Goal: Navigation & Orientation: Go to known website

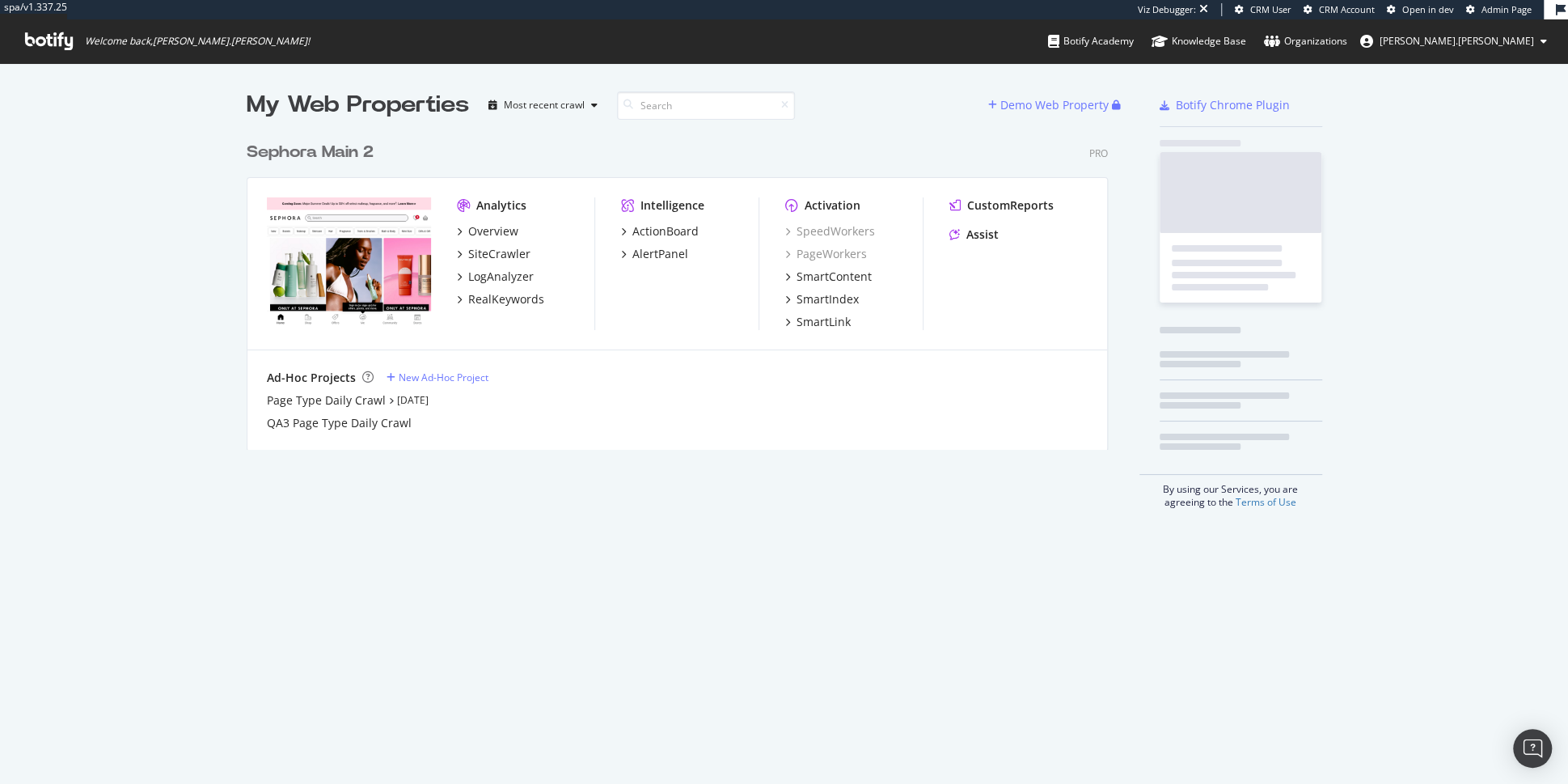
scroll to position [328, 874]
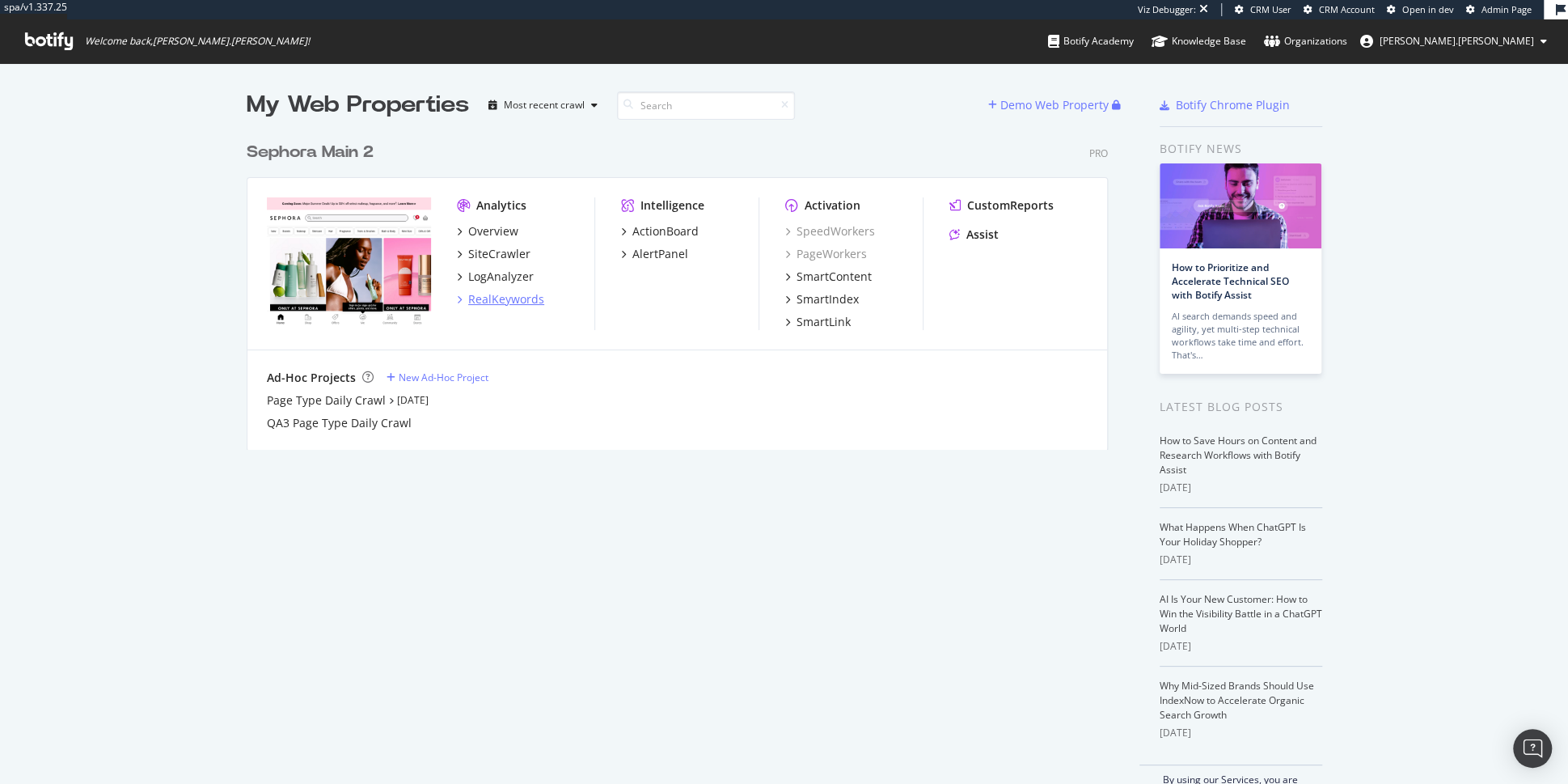
click at [496, 300] on div "RealKeywords" at bounding box center [506, 299] width 76 height 16
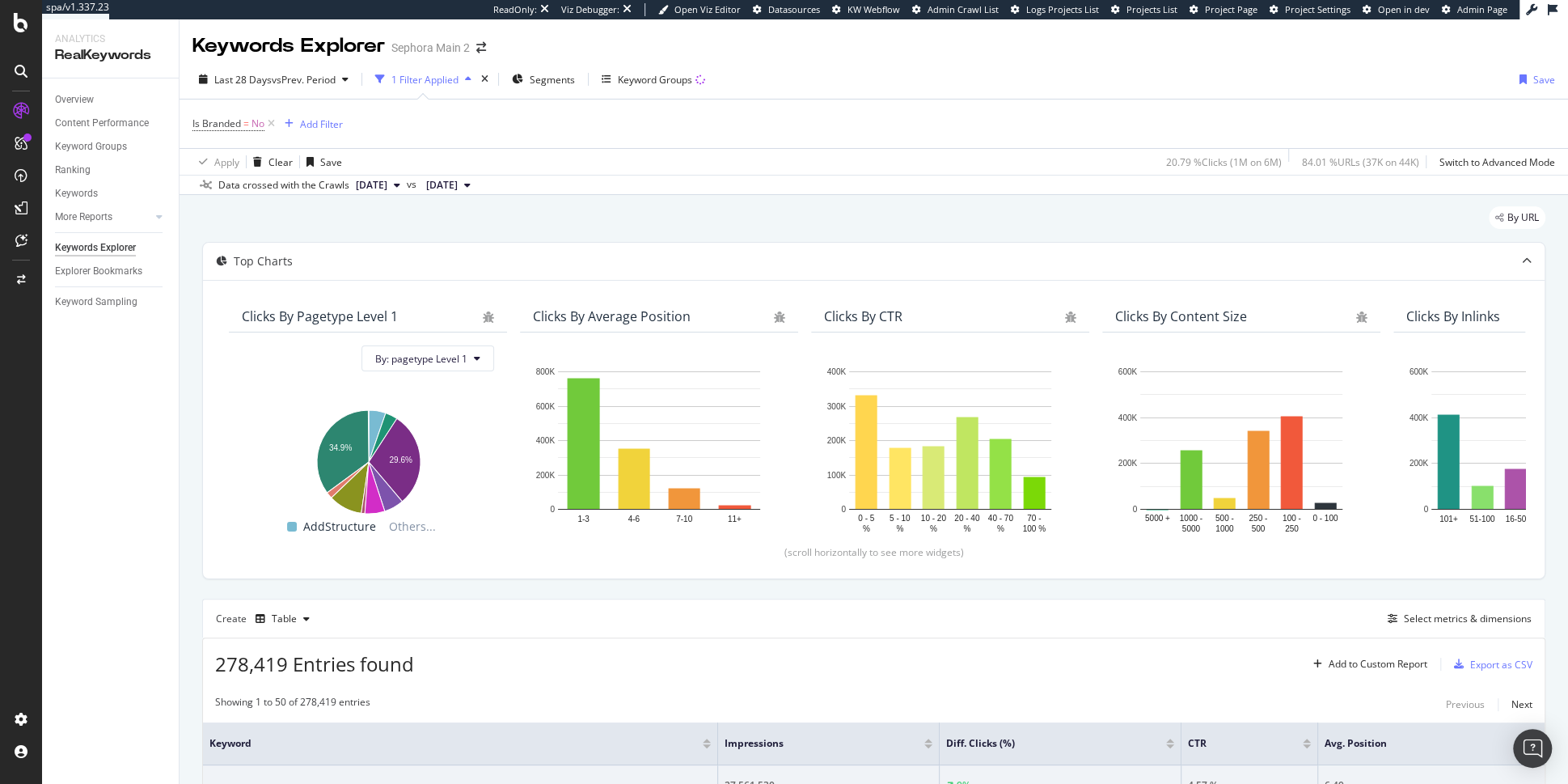
scroll to position [681, 0]
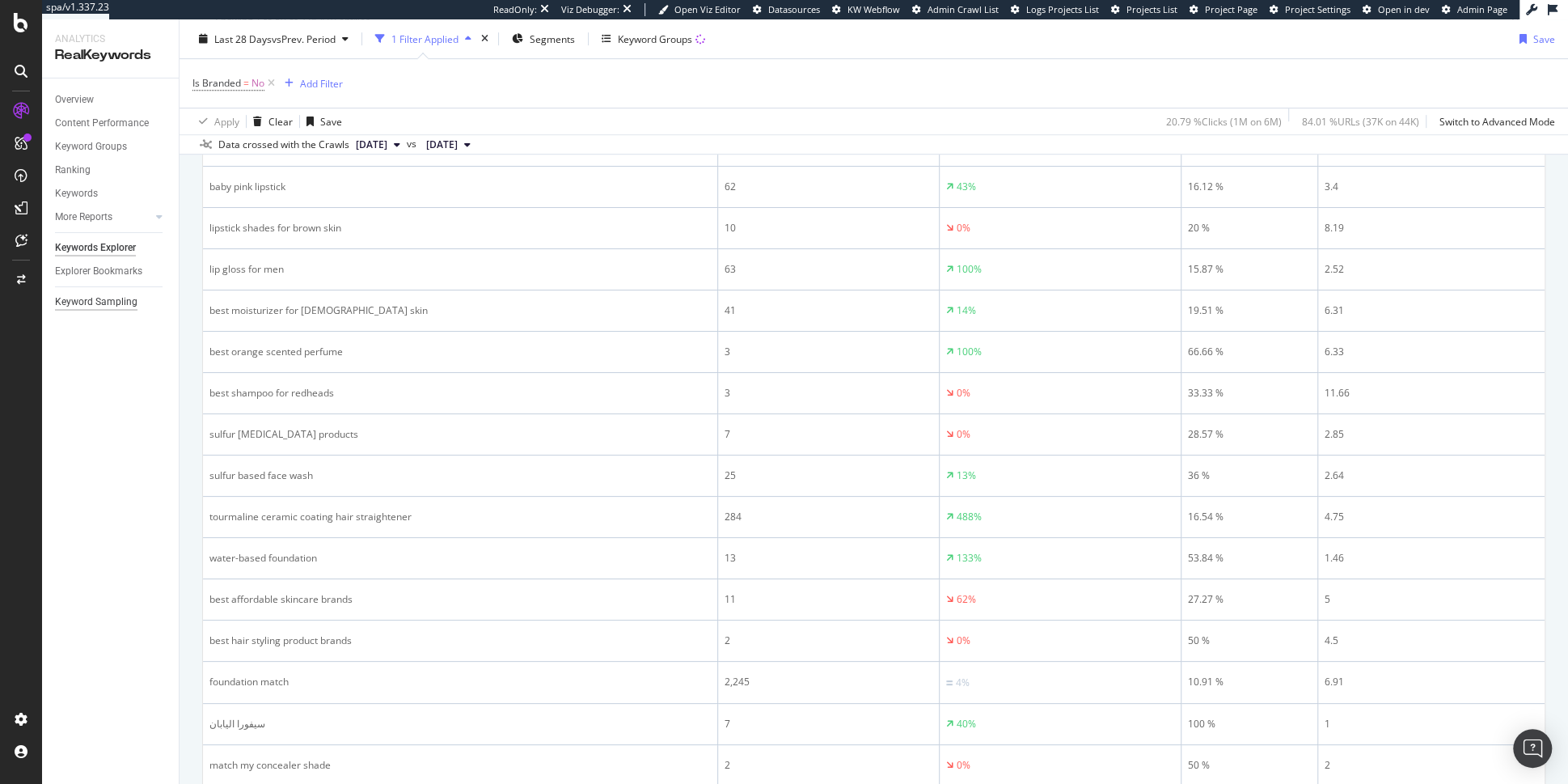
click at [104, 304] on div "Keyword Sampling" at bounding box center [96, 302] width 83 height 17
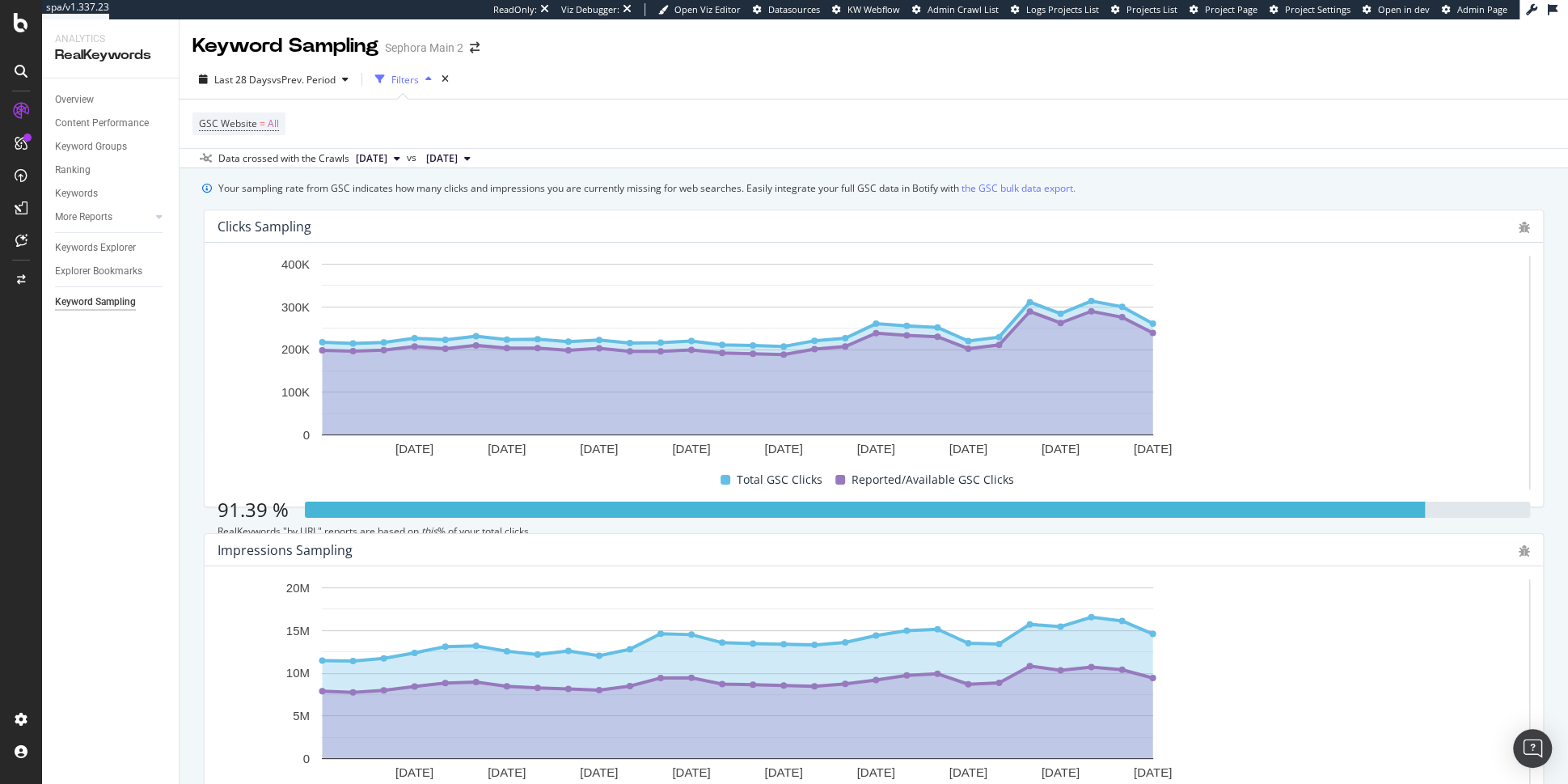
drag, startPoint x: 1275, startPoint y: 280, endPoint x: 1286, endPoint y: 280, distance: 11.0
click at [288, 496] on div "91.39 %" at bounding box center [253, 509] width 71 height 27
drag, startPoint x: 1268, startPoint y: 282, endPoint x: 1340, endPoint y: 282, distance: 72.0
click at [1341, 282] on div "15 Aug. 2025 18 Aug. 2025 21 Aug. 2025 24 Aug. 2025 27 Aug. 2025 30 Aug. 2025 2…" at bounding box center [874, 375] width 1313 height 238
copy div "91.39 %"
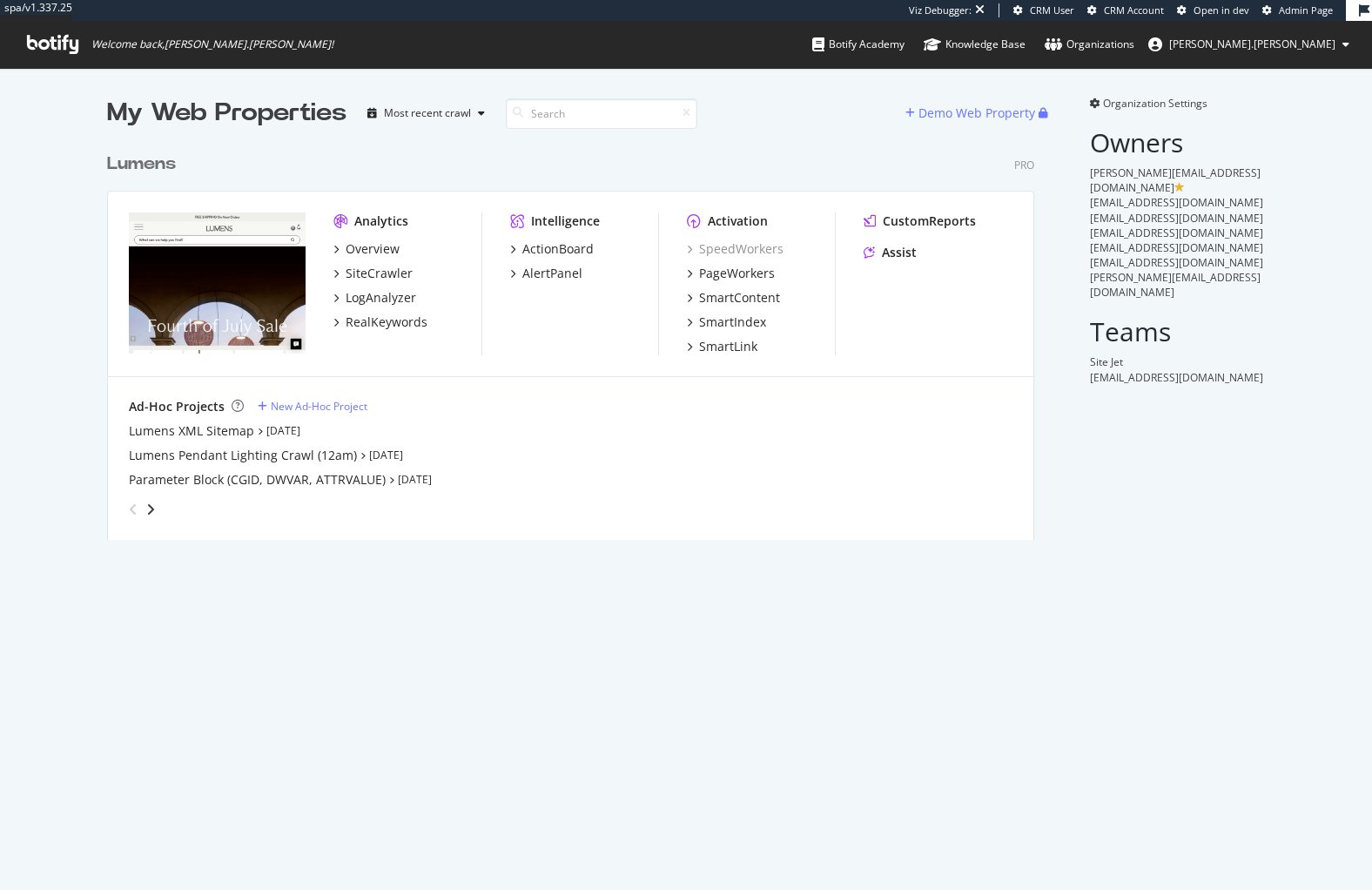
scroll to position [409, 941]
click at [381, 291] on div "LogAnalyzer" at bounding box center [380, 298] width 71 height 17
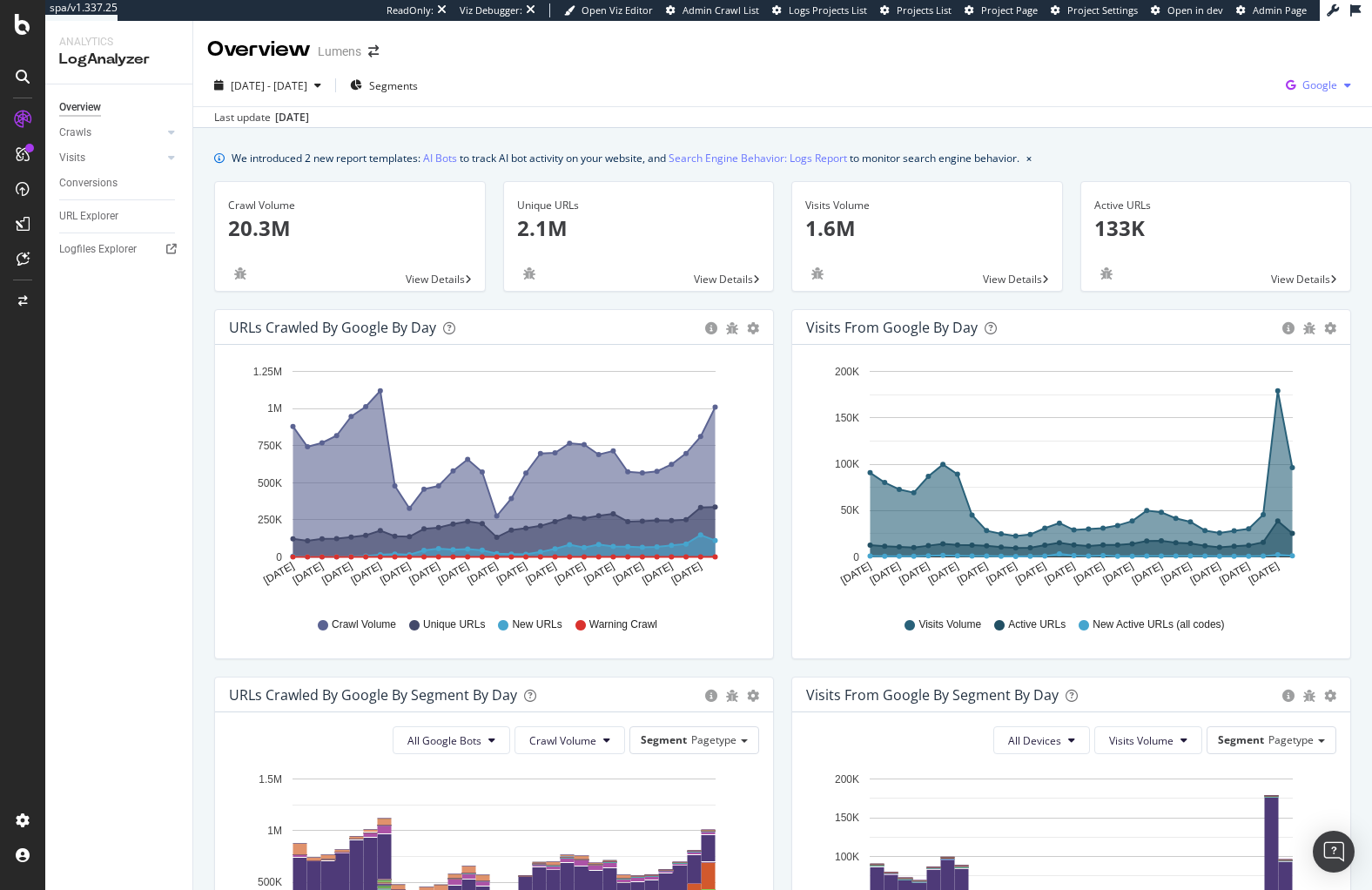
click at [1333, 86] on span "Google" at bounding box center [1320, 84] width 35 height 15
click at [1238, 99] on span "OpenAI" at bounding box center [1231, 100] width 64 height 16
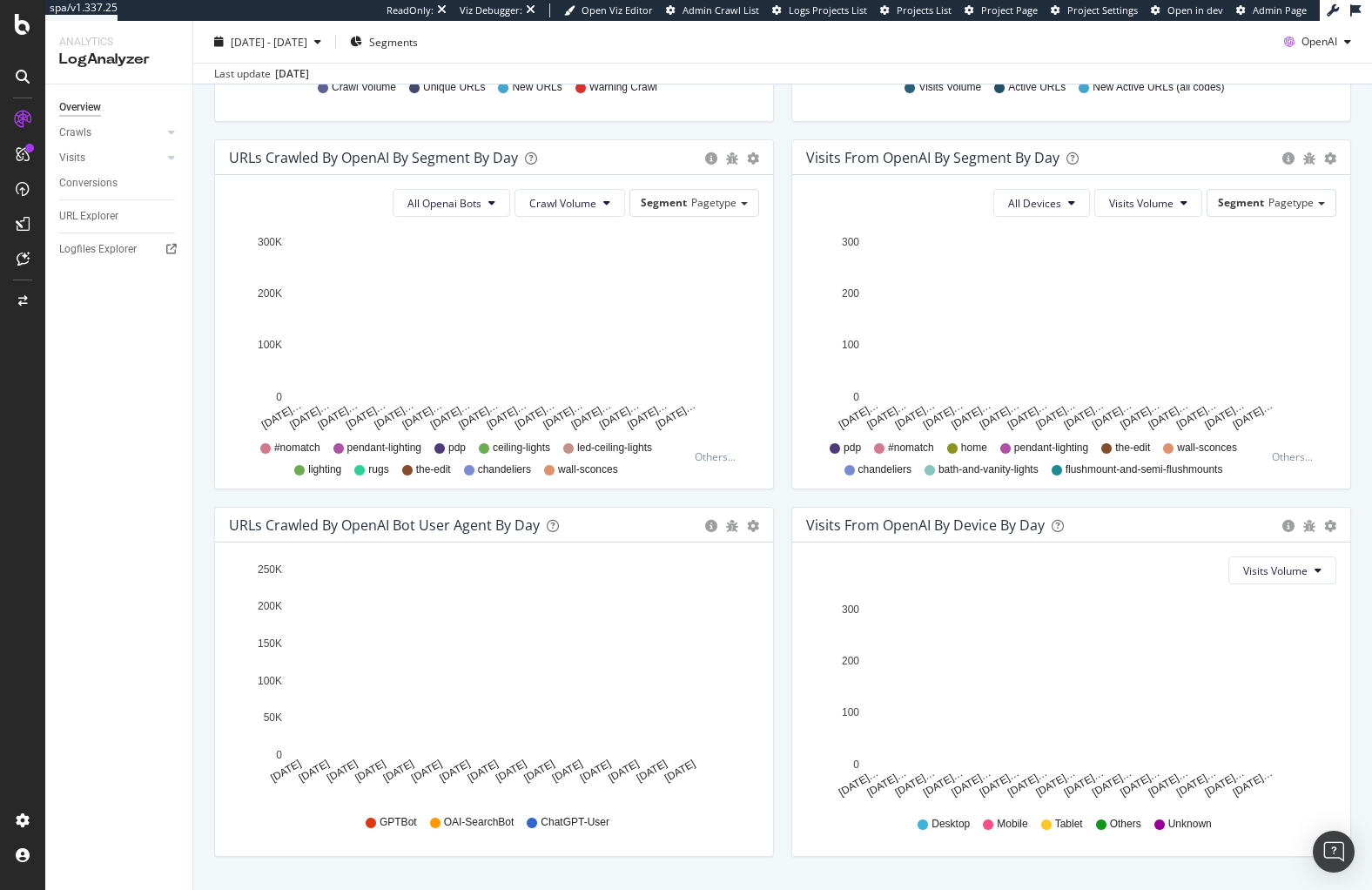
scroll to position [583, 0]
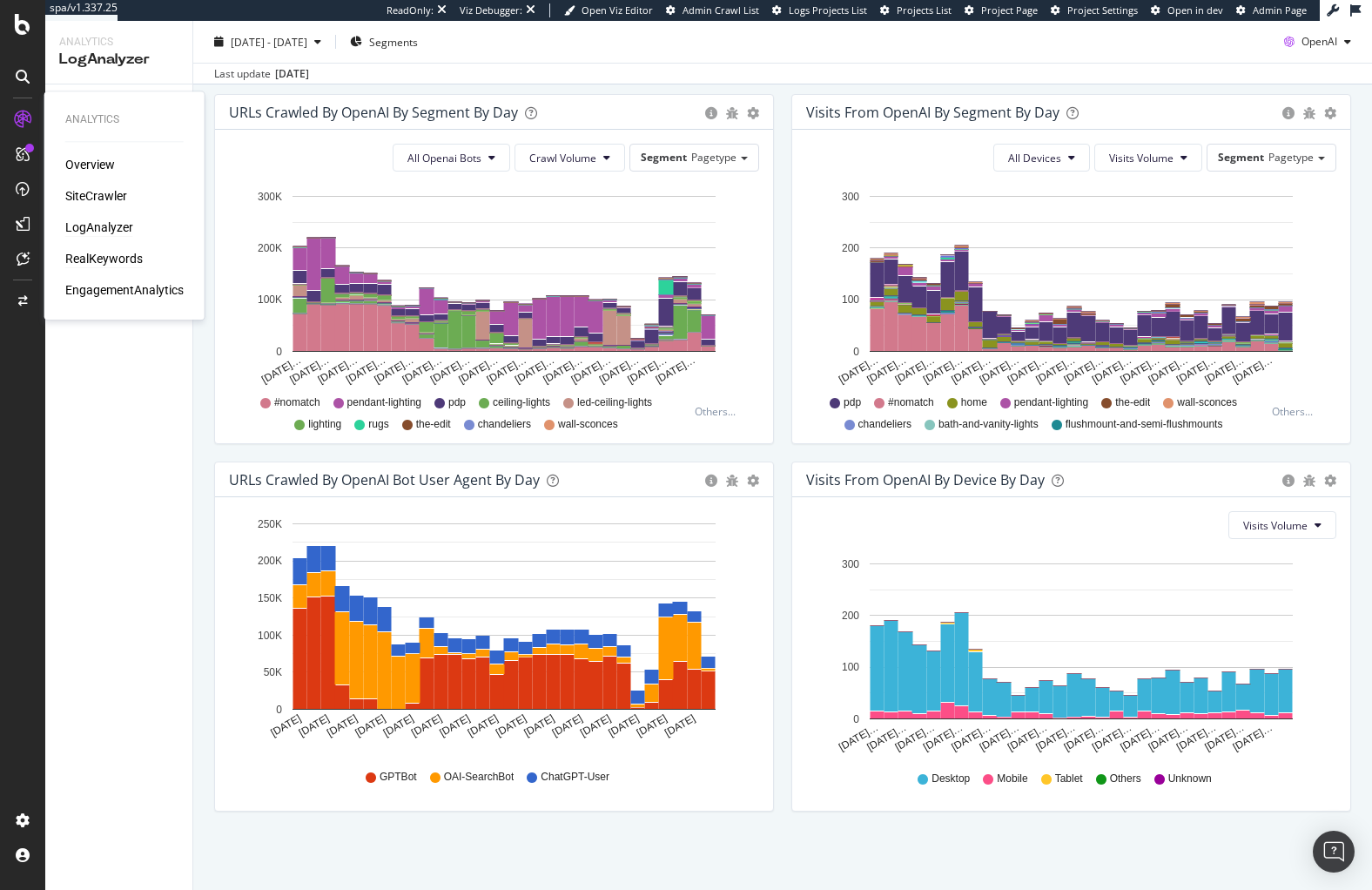
click at [111, 259] on div "RealKeywords" at bounding box center [104, 258] width 77 height 17
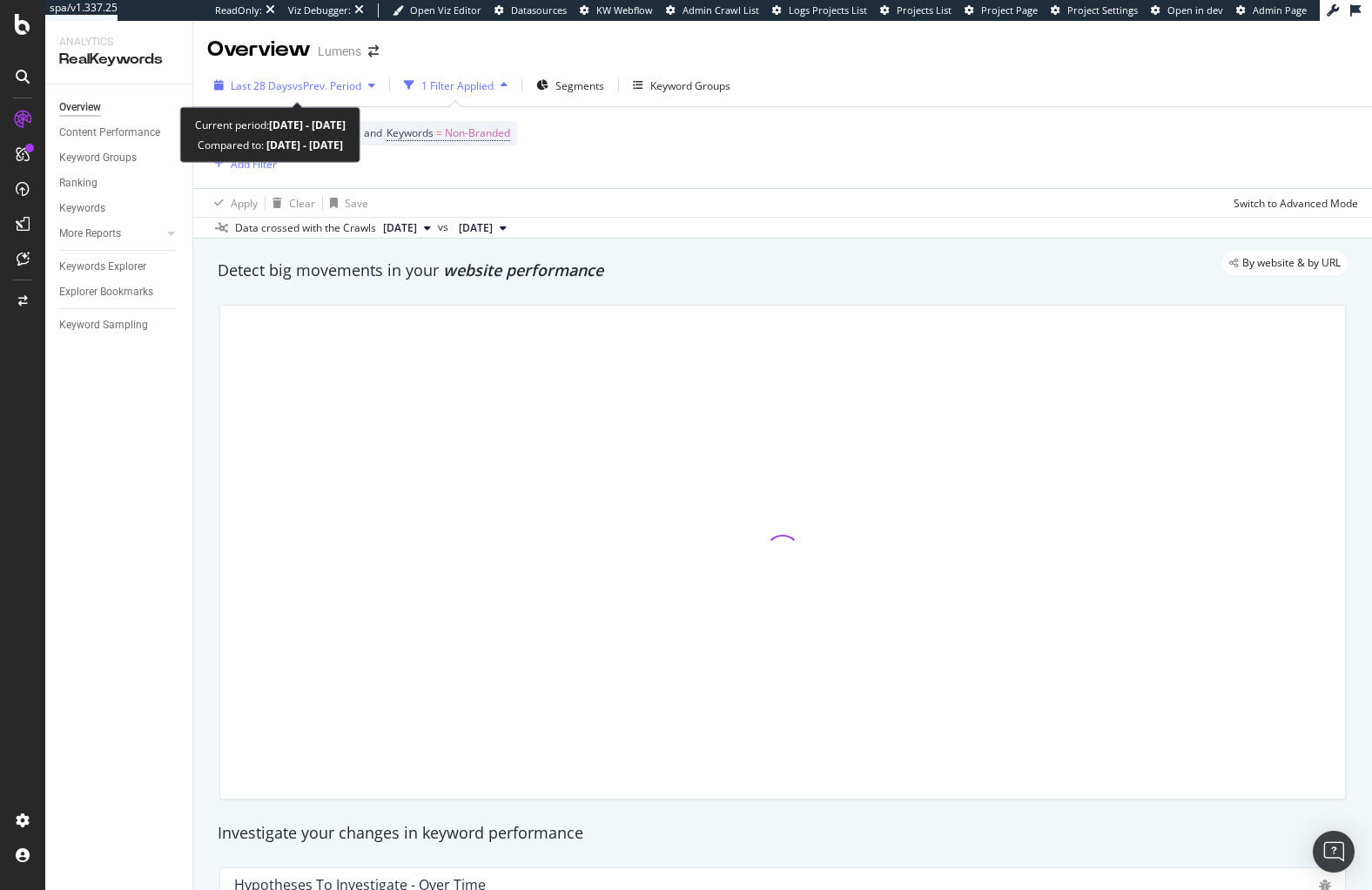
click at [294, 89] on span "vs Prev. Period" at bounding box center [327, 85] width 69 height 15
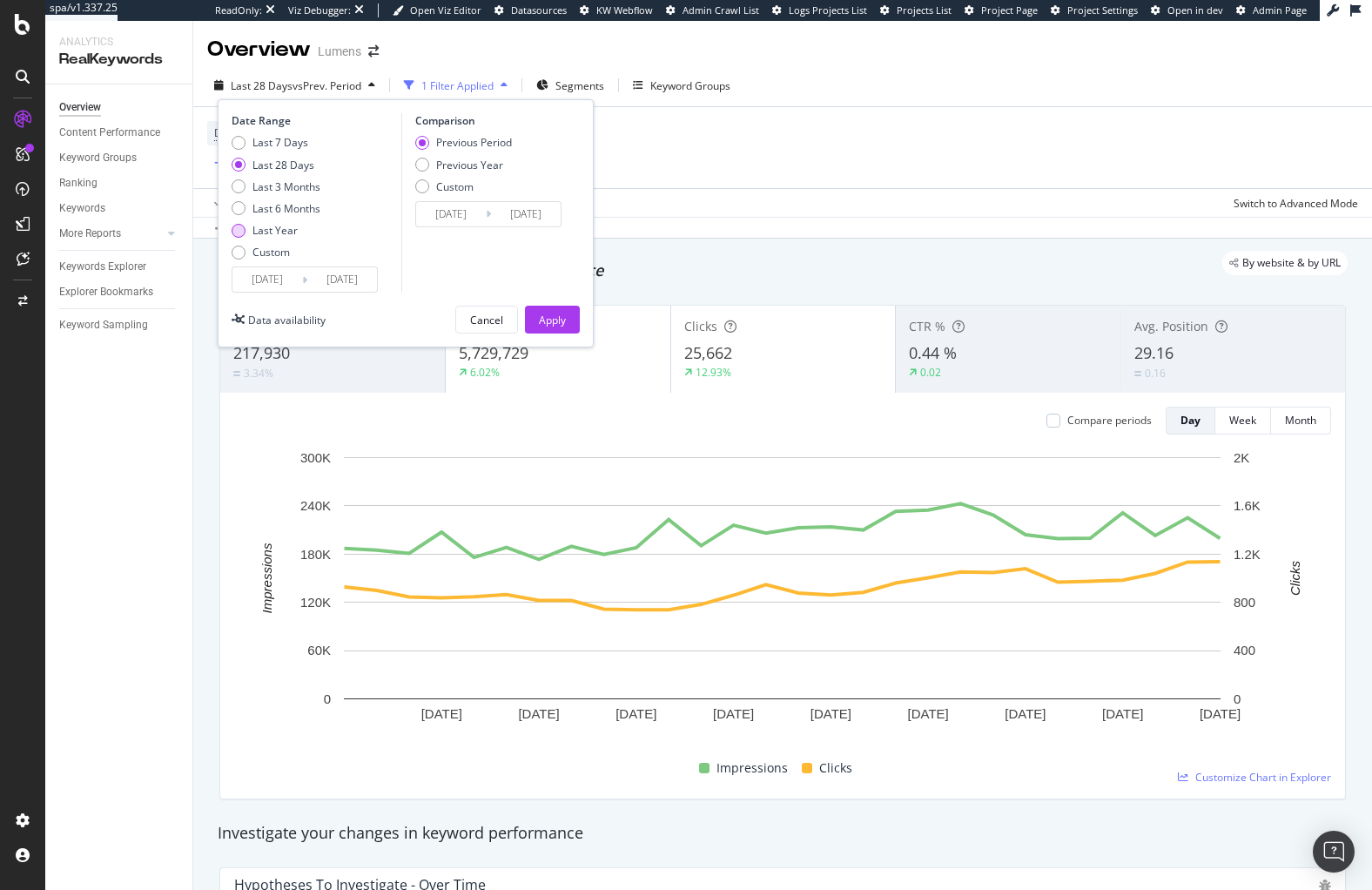
click at [296, 224] on div "Last Year" at bounding box center [275, 231] width 45 height 15
type input "2024/09/10"
click at [266, 209] on div "Last 6 Months" at bounding box center [287, 208] width 68 height 15
type input "2025/03/10"
type input "2024/09/07"
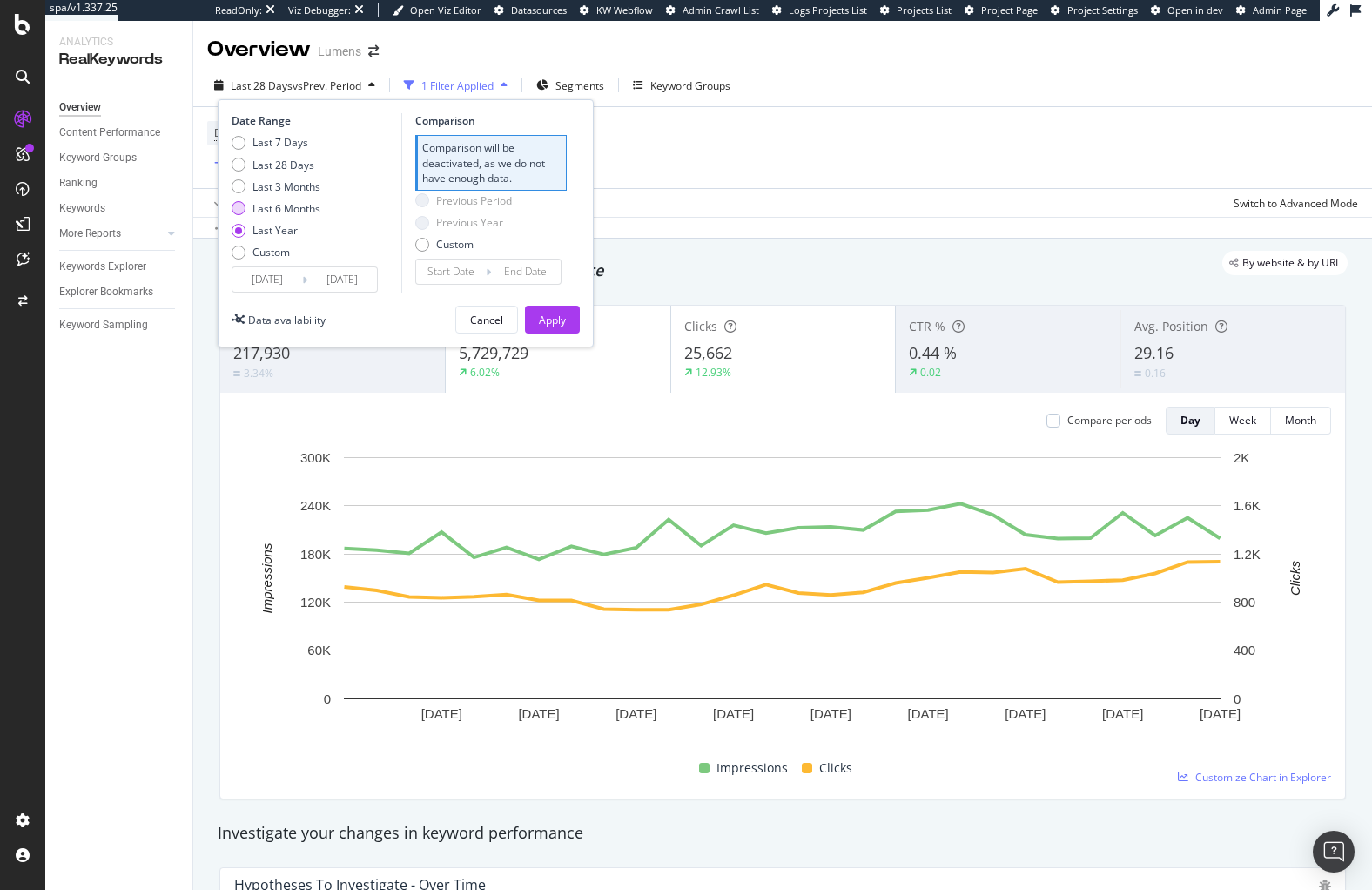
type input "2025/03/09"
click at [566, 327] on button "Apply" at bounding box center [553, 320] width 55 height 28
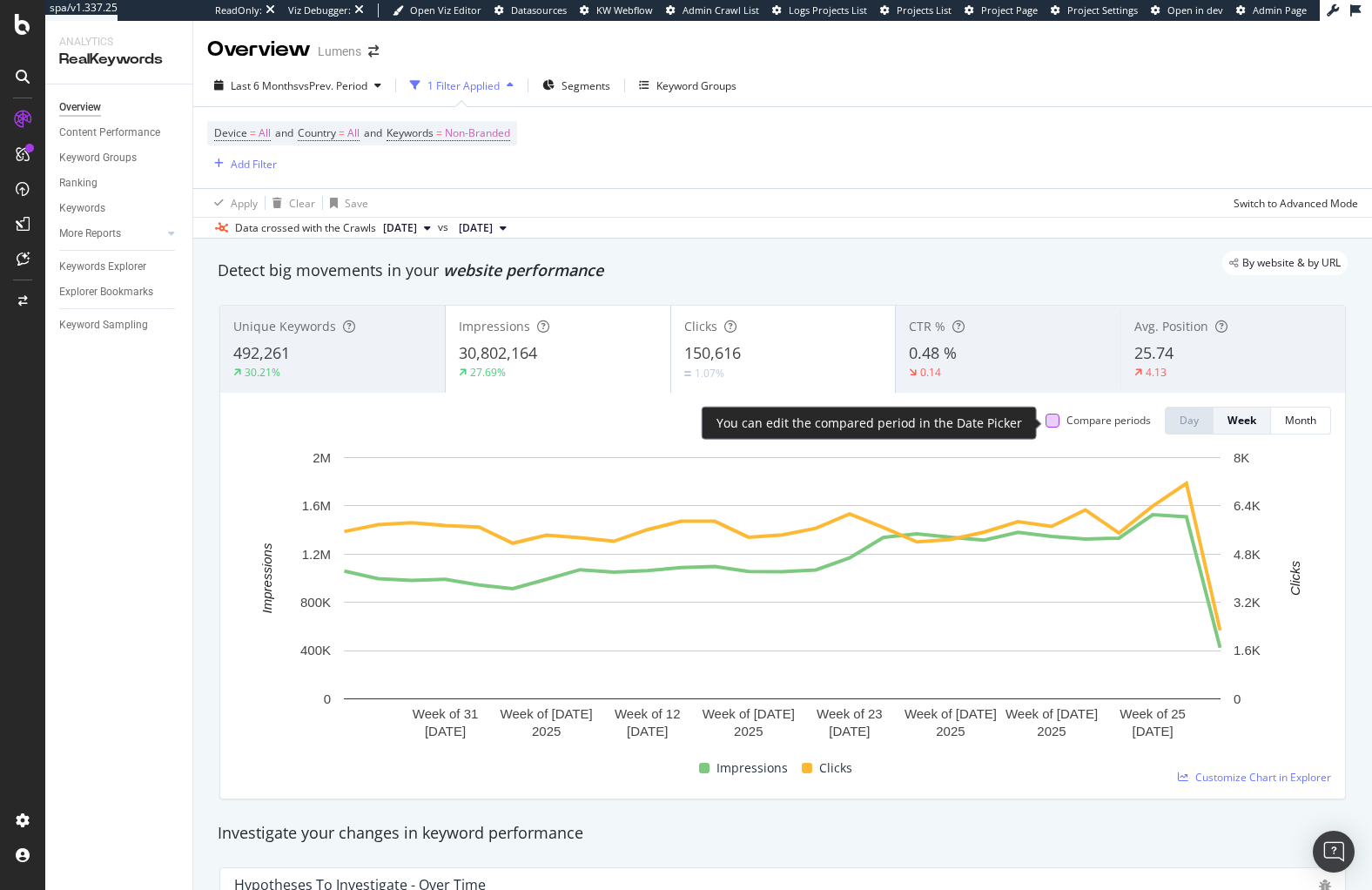
click at [1053, 426] on div at bounding box center [1052, 420] width 14 height 14
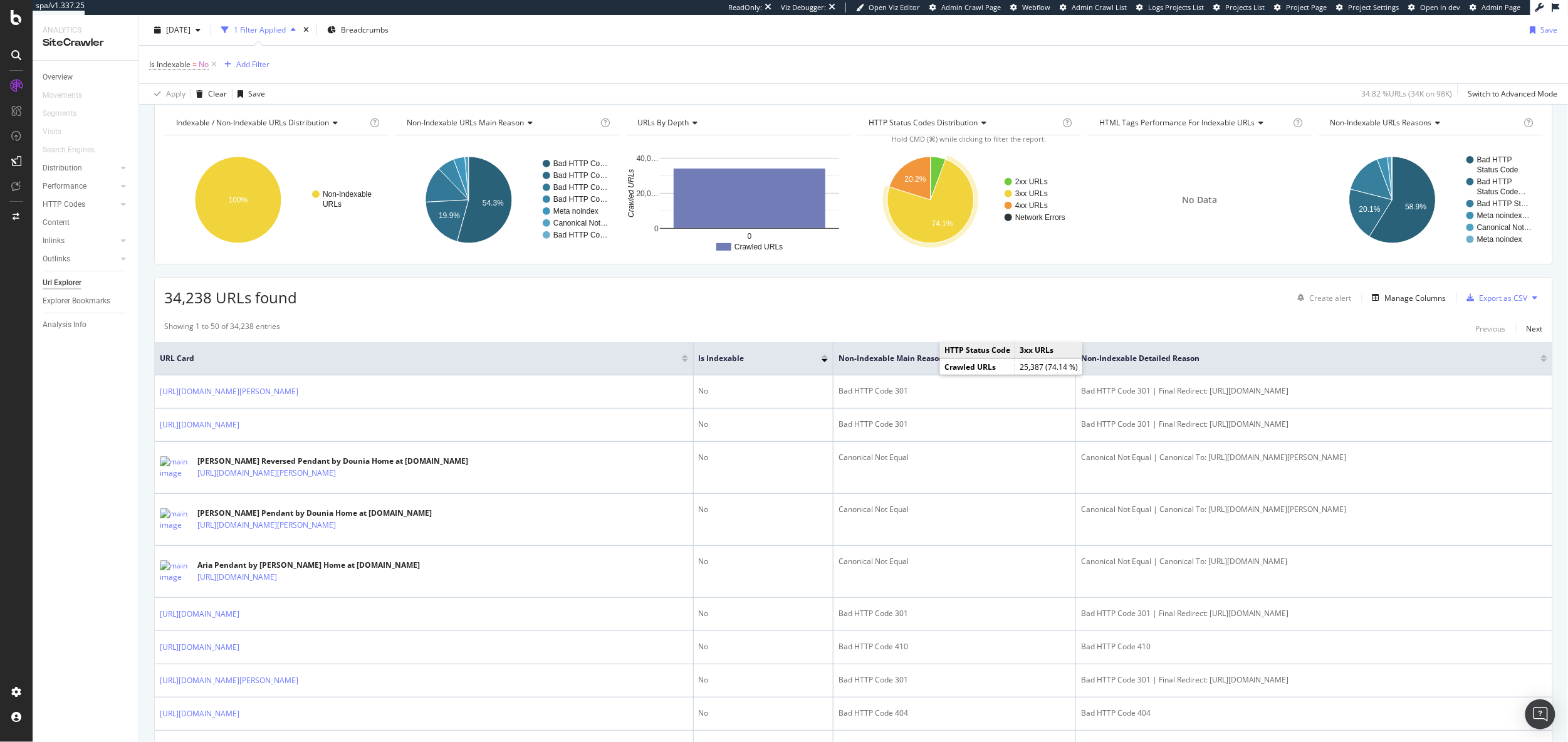
scroll to position [156, 0]
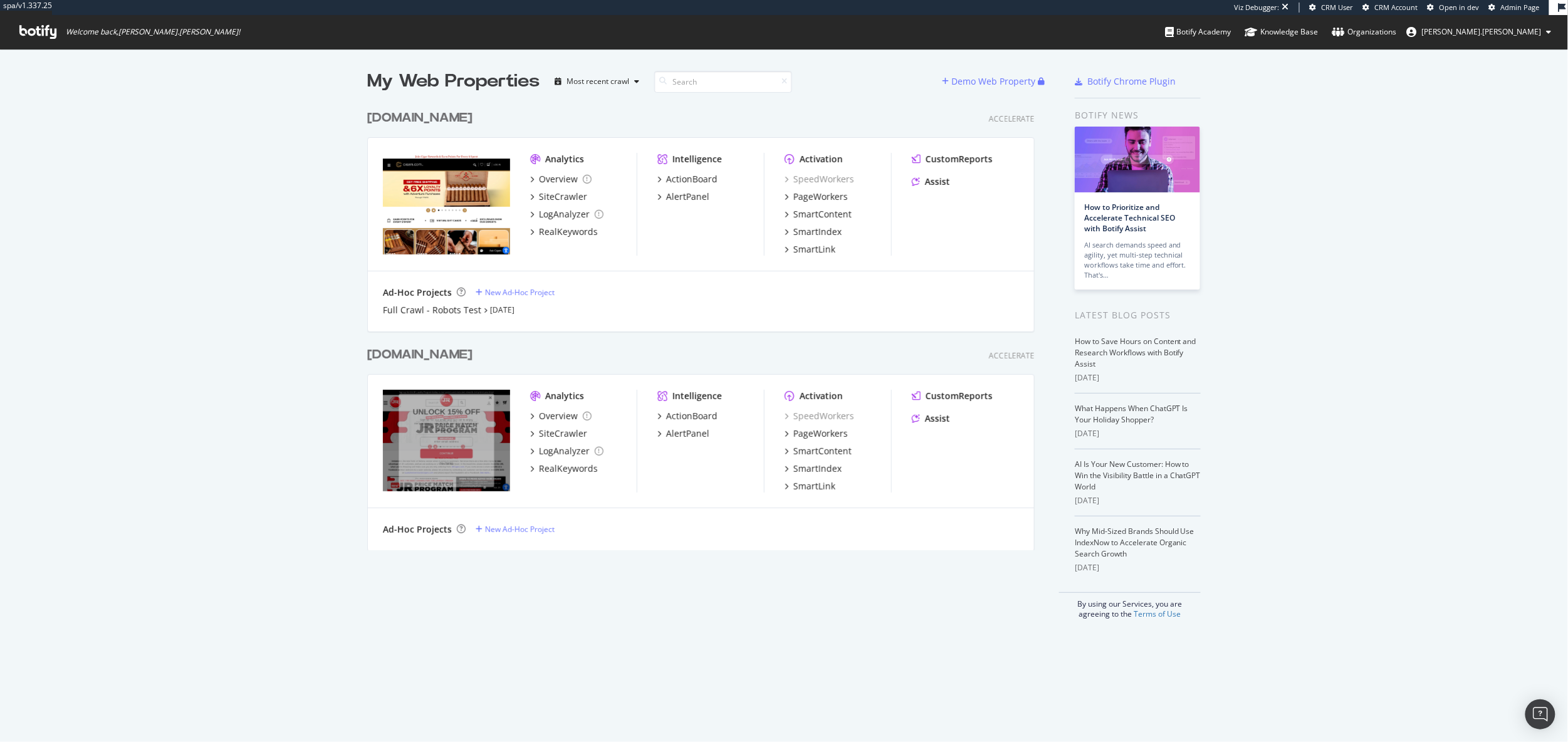
scroll to position [456, 678]
click at [560, 194] on div "SiteCrawler" at bounding box center [563, 196] width 48 height 13
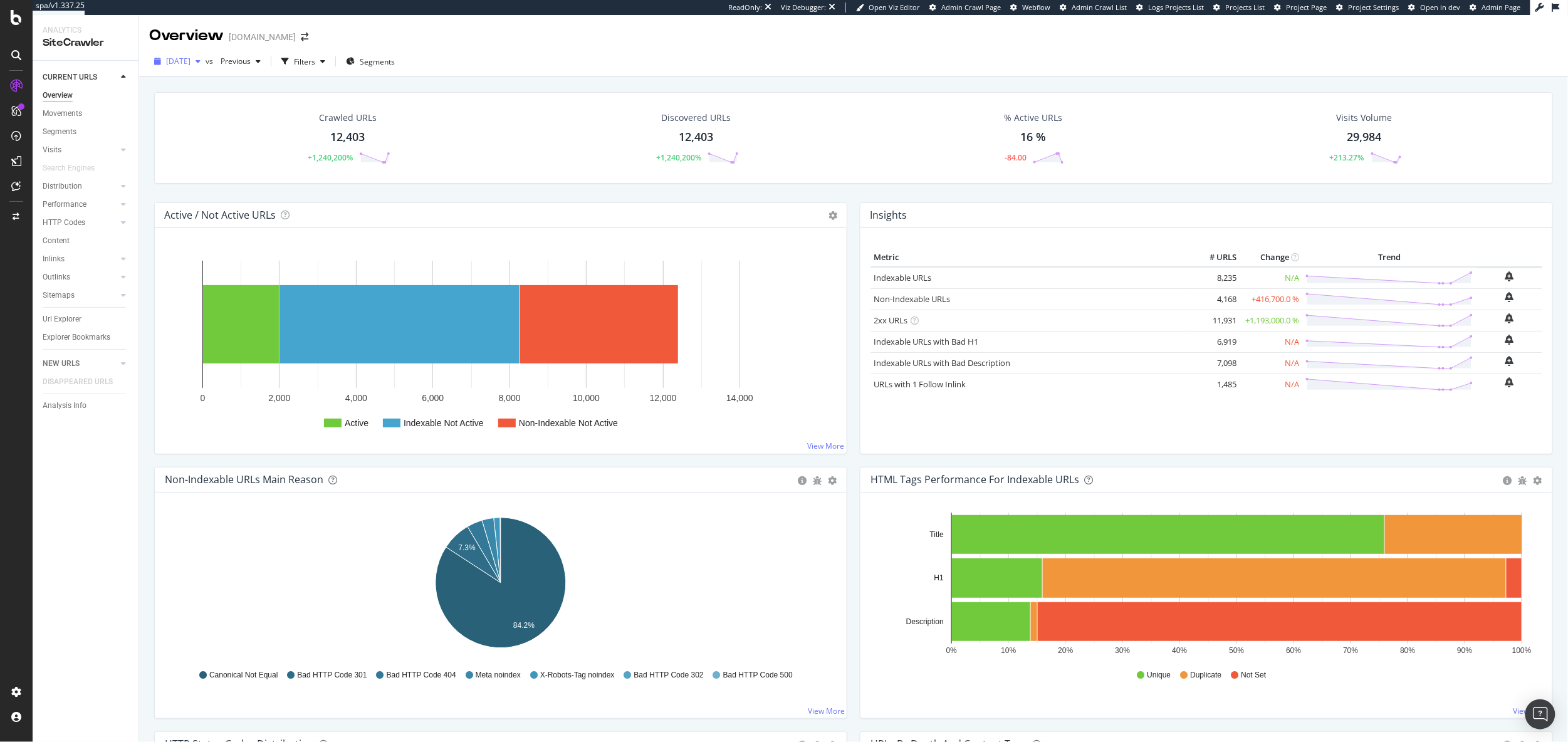
click at [190, 65] on span "2025 Sep. 12th" at bounding box center [178, 61] width 24 height 11
click at [190, 65] on span "[DATE]" at bounding box center [178, 61] width 24 height 11
click at [7, 15] on div at bounding box center [17, 17] width 30 height 15
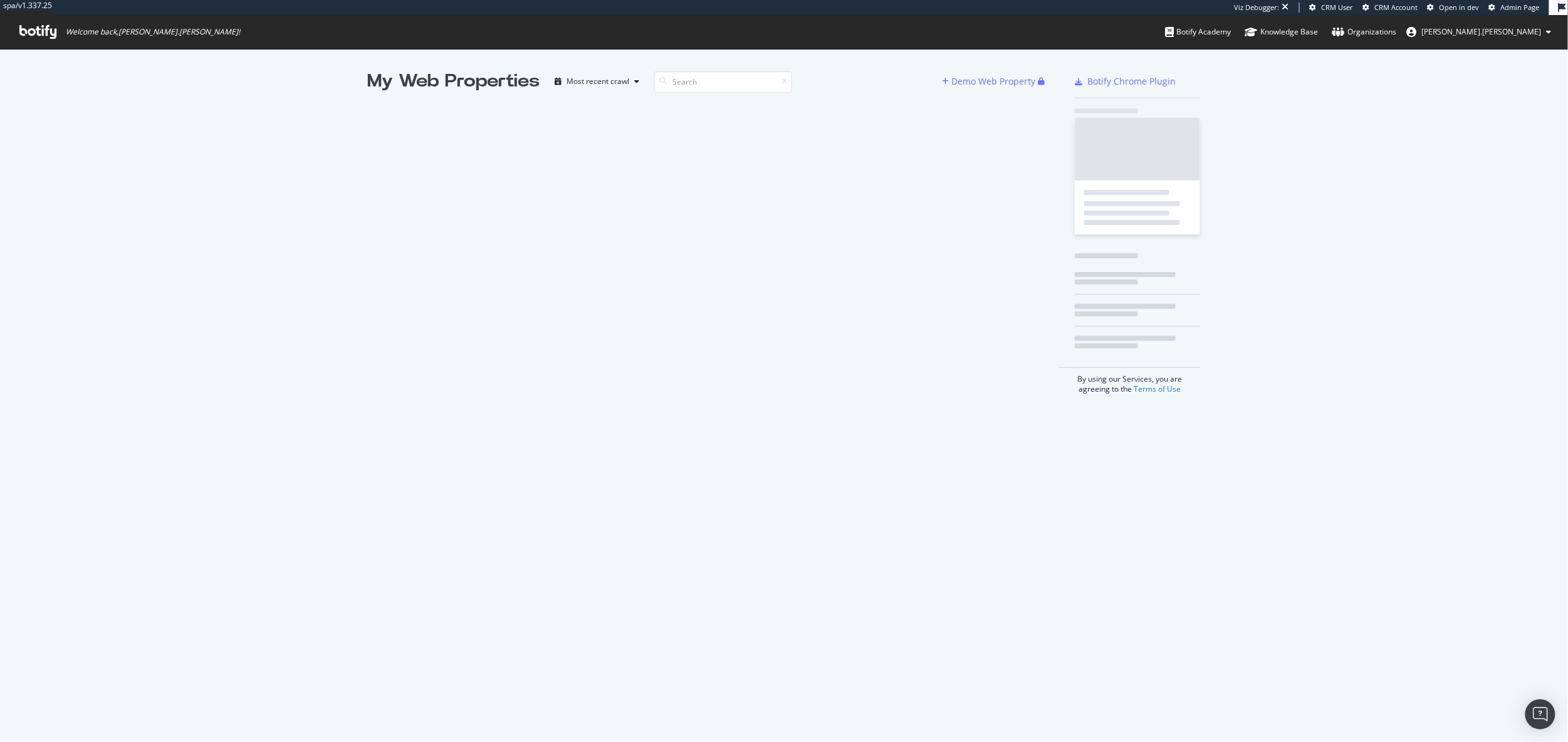
scroll to position [742, 1568]
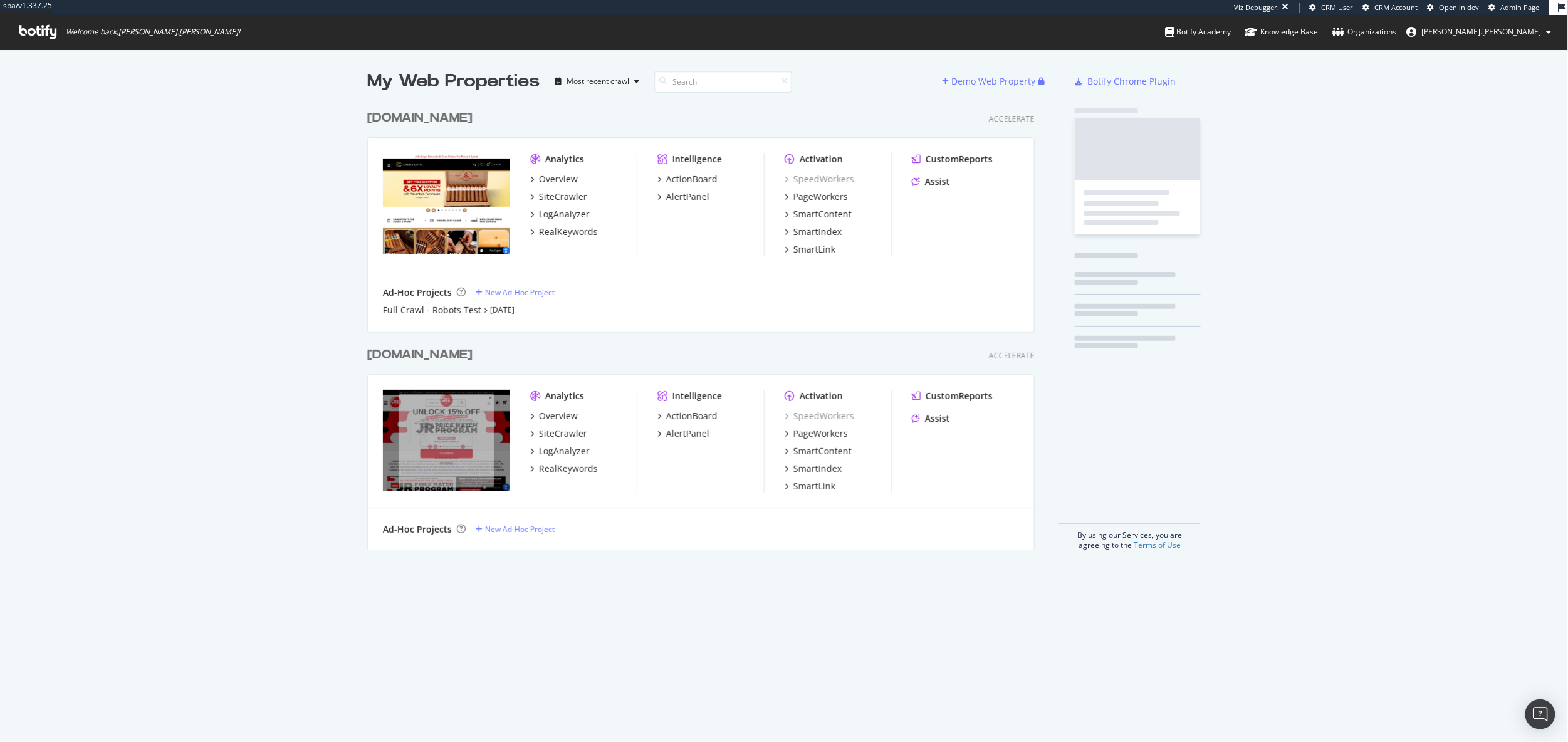
scroll to position [456, 678]
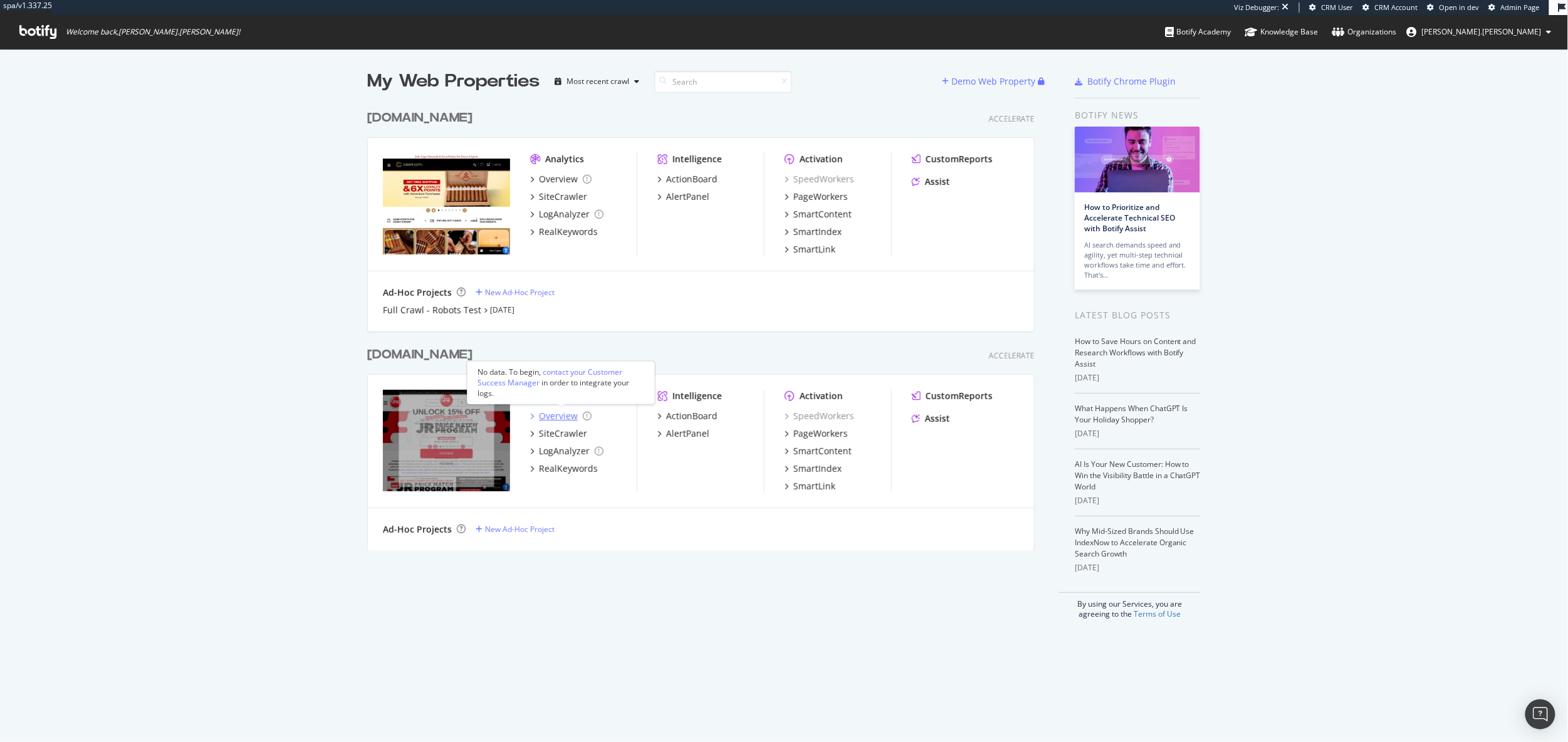
click at [560, 416] on div "Overview" at bounding box center [558, 416] width 39 height 13
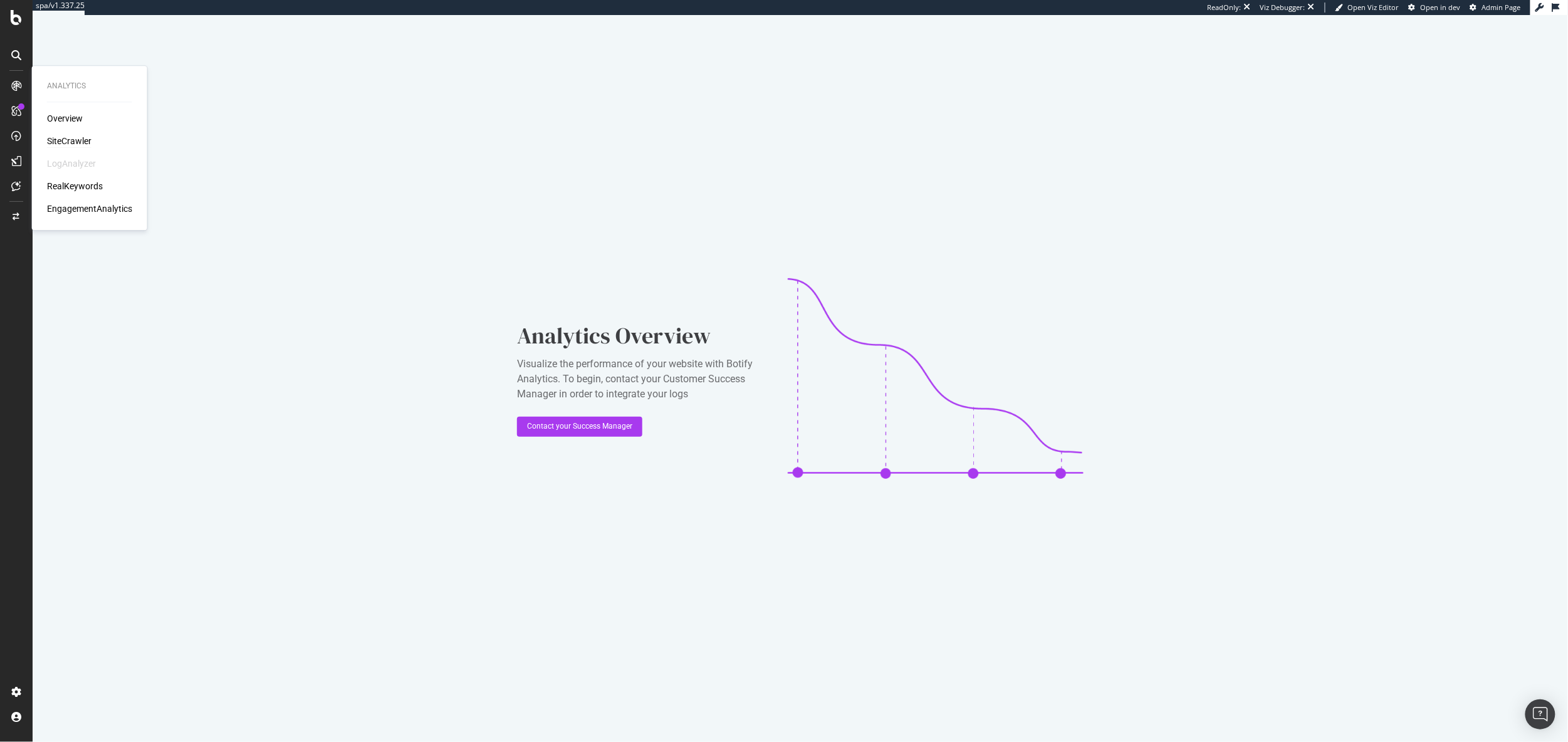
click at [58, 136] on div "SiteCrawler" at bounding box center [69, 141] width 44 height 13
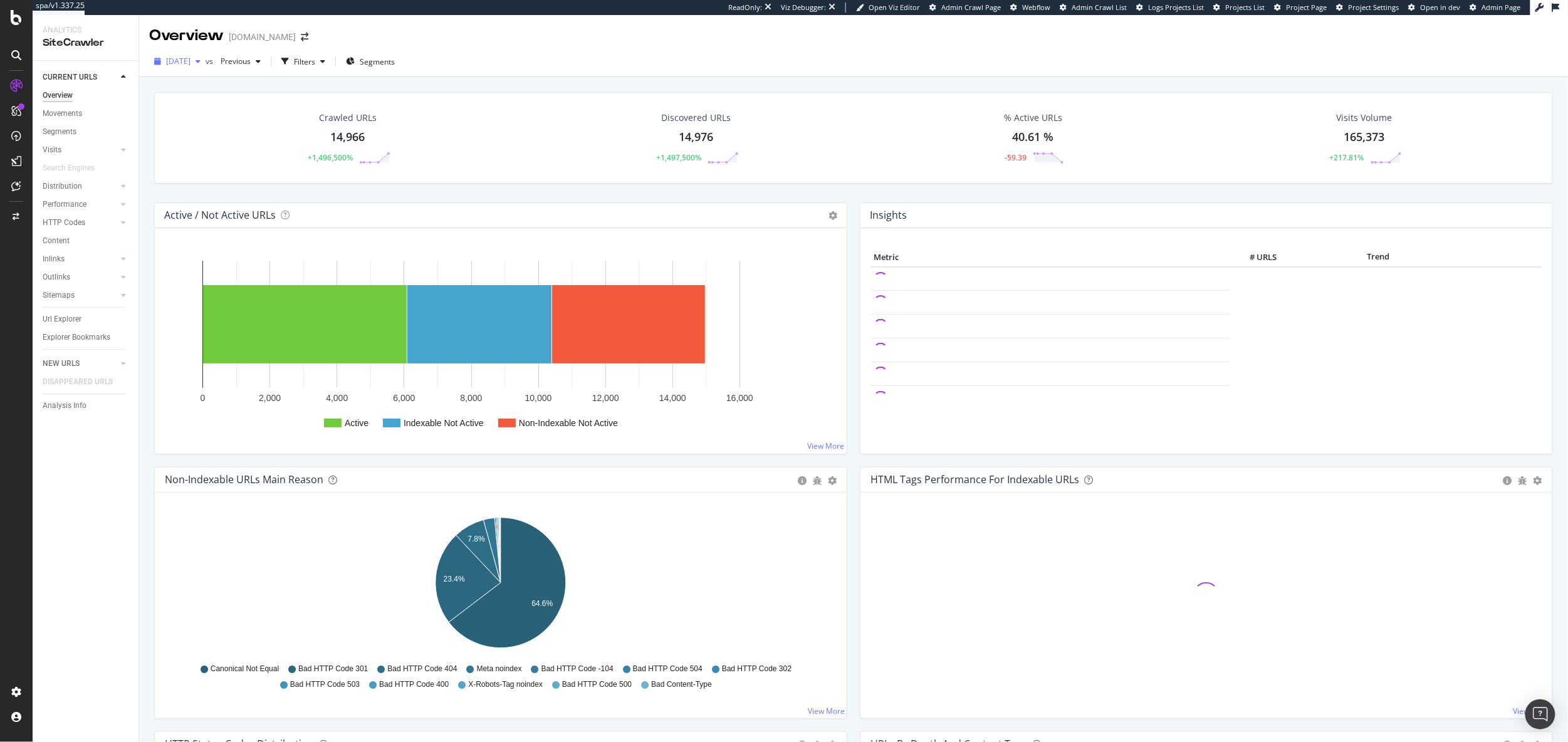
click at [190, 60] on span "[DATE]" at bounding box center [178, 61] width 24 height 11
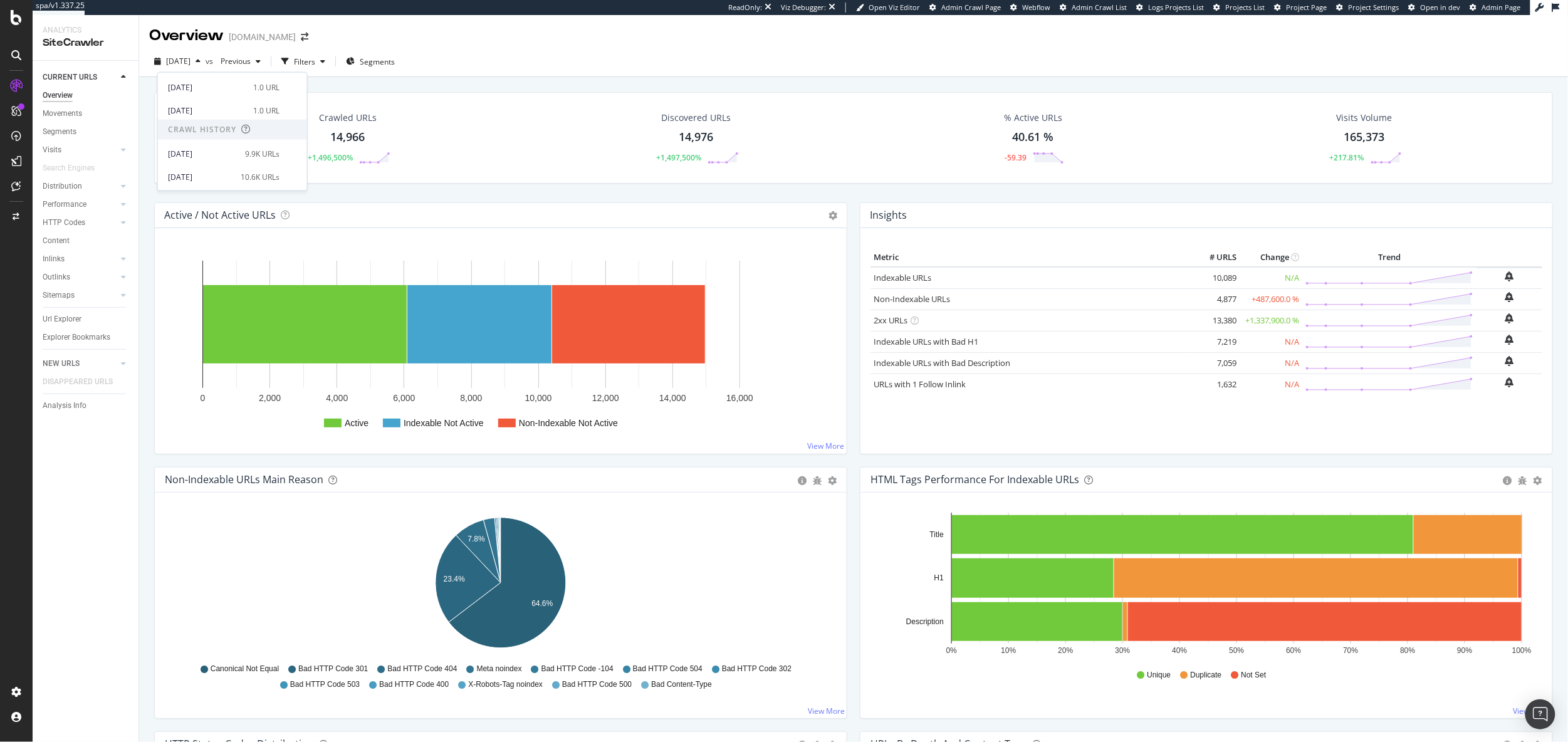
click at [373, 178] on div "Crawled URLs 14,966 +1,496,500% Discovered URLs 14,976 +1,497,500% % Active URL…" at bounding box center [853, 138] width 1399 height 91
click at [88, 666] on div "Configure and access your website analyses" at bounding box center [114, 666] width 150 height 10
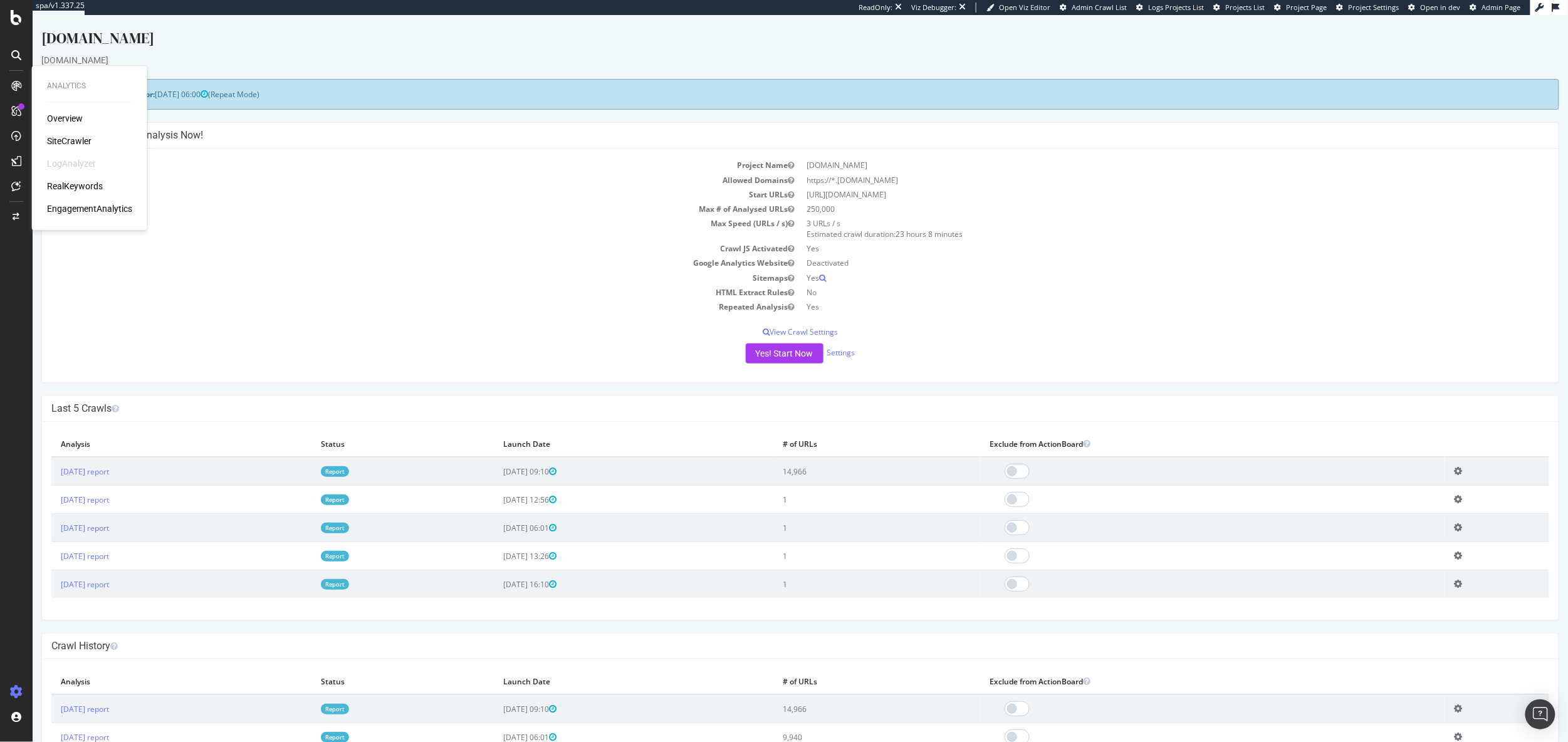
click at [321, 239] on td "Max Speed (URLs / s)" at bounding box center [425, 229] width 749 height 25
click at [308, 48] on div "[DOMAIN_NAME]" at bounding box center [800, 41] width 1518 height 26
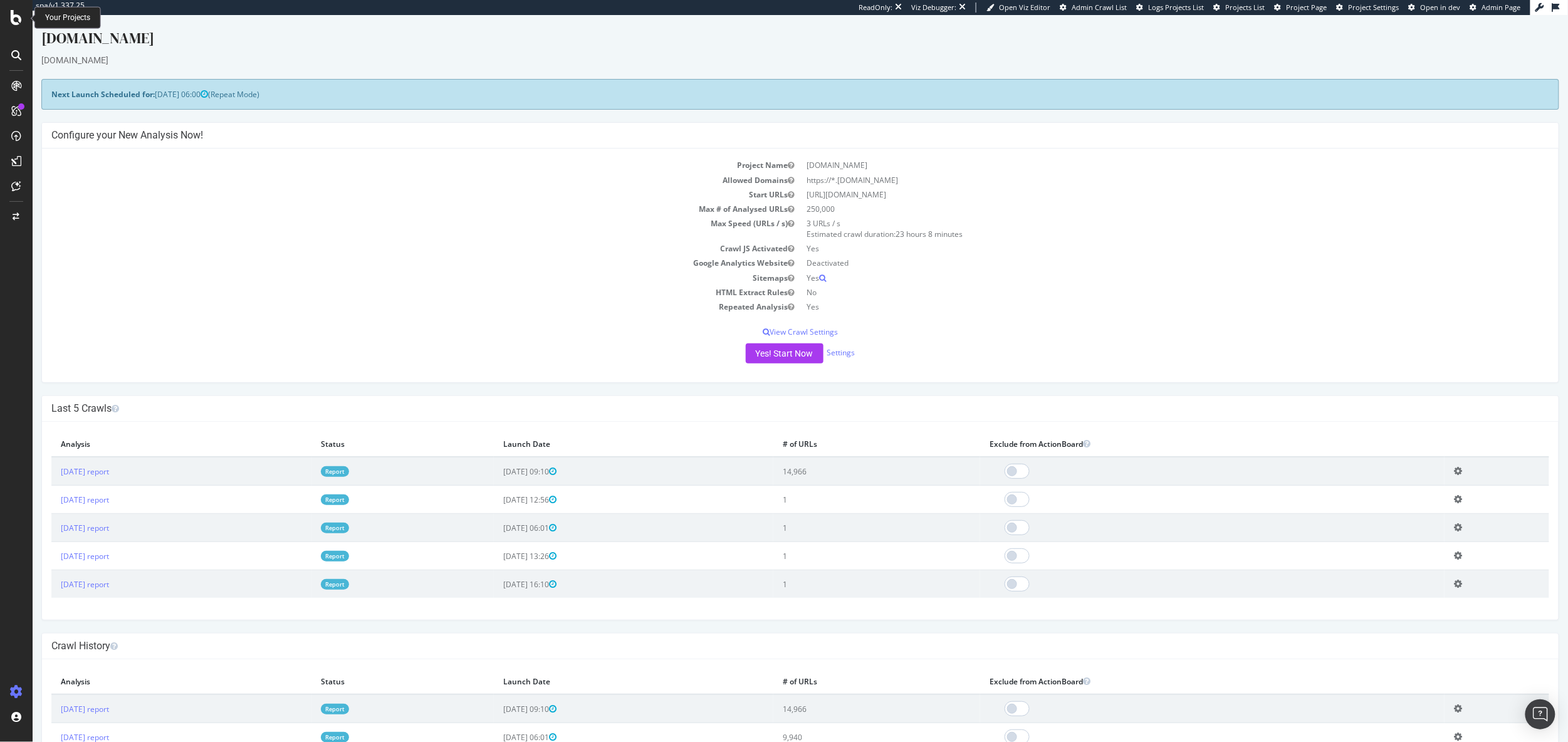
click at [15, 18] on icon at bounding box center [16, 17] width 11 height 15
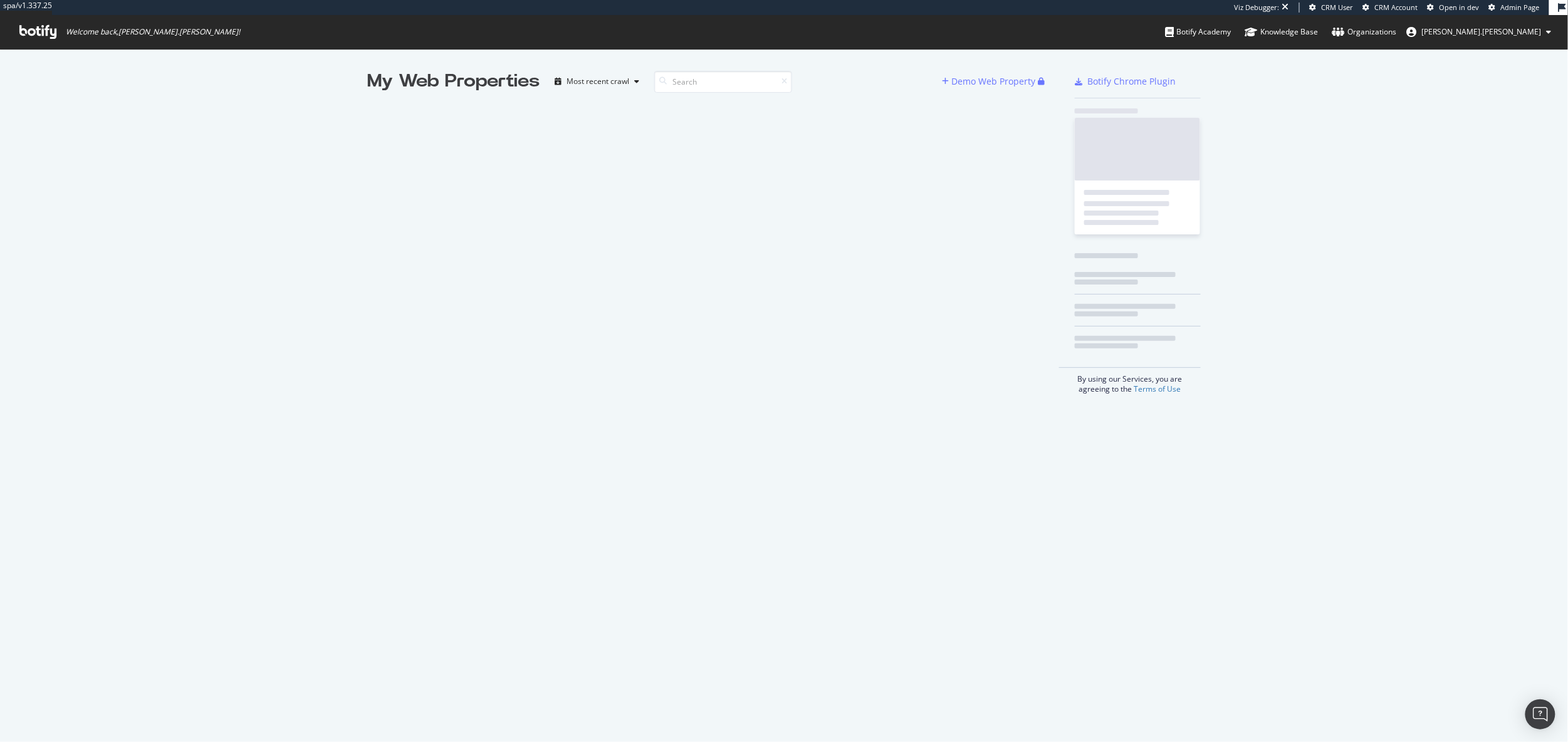
scroll to position [742, 1568]
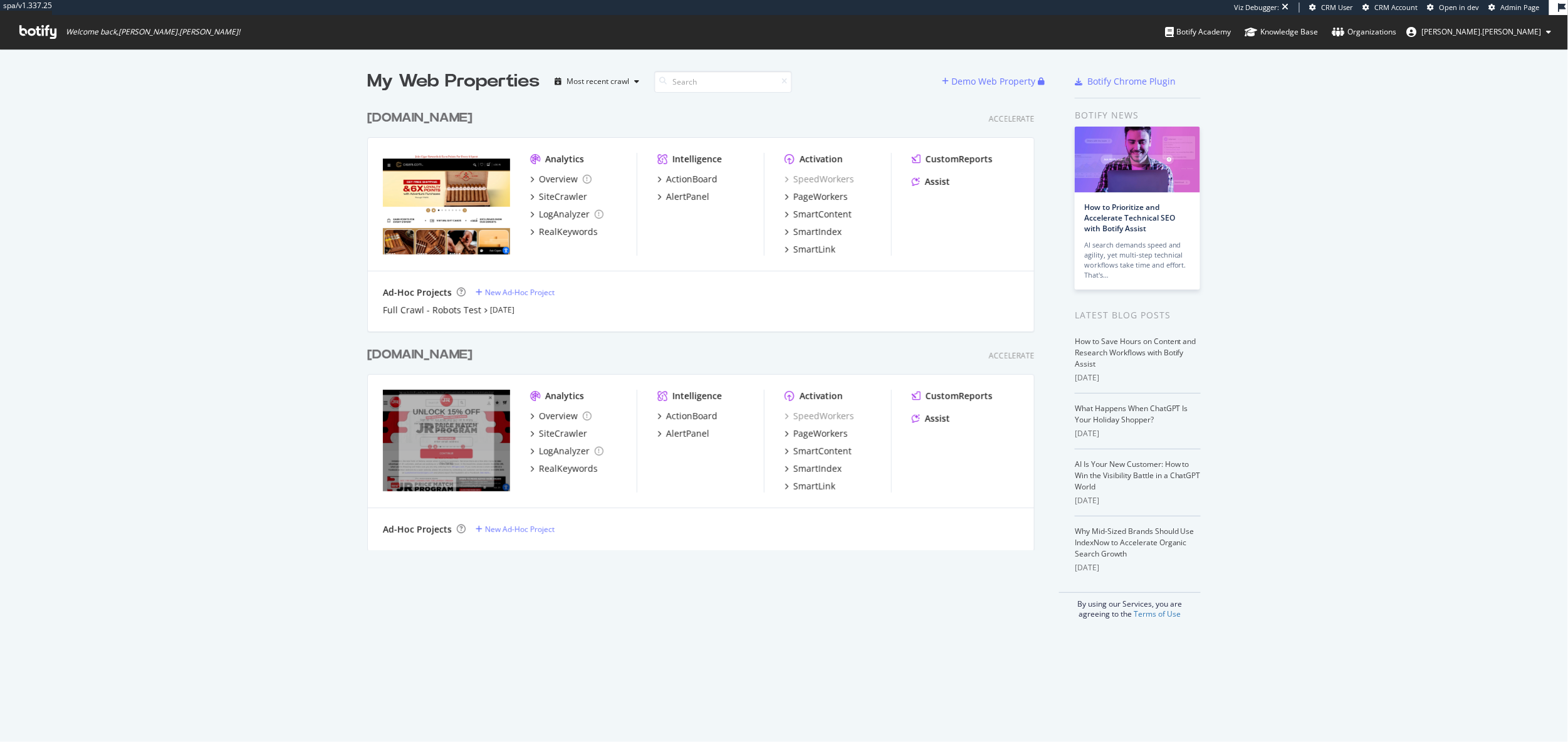
scroll to position [456, 678]
